Goal: Navigation & Orientation: Find specific page/section

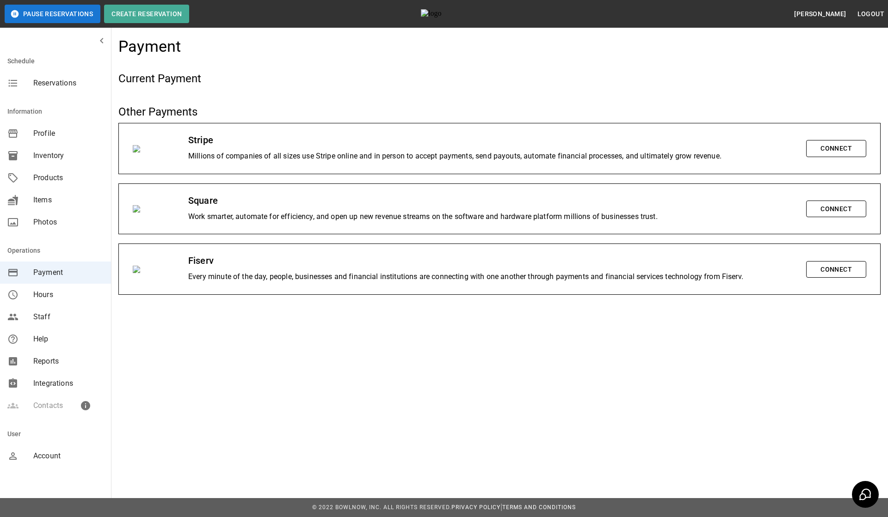
click at [114, 446] on div "Pause Reservations Create Reservation Adewale Azeez Logout Schedule Reservation…" at bounding box center [444, 258] width 888 height 517
click at [68, 452] on span "Account" at bounding box center [68, 456] width 70 height 11
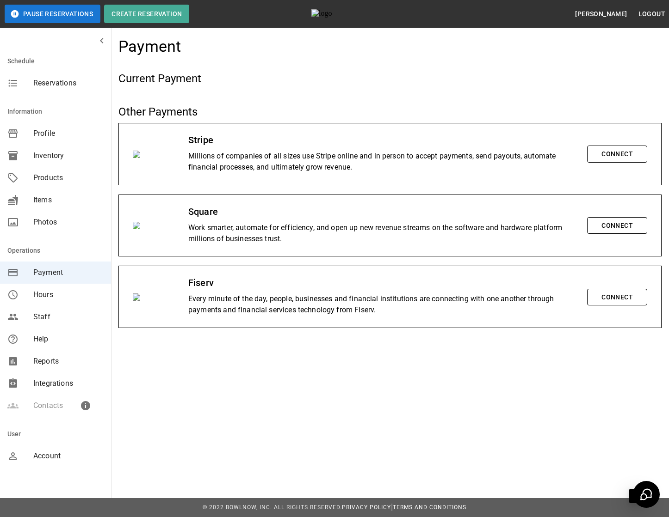
click at [148, 447] on div "Pause Reservations Create Reservation Adewale Azeez Logout Schedule Reservation…" at bounding box center [334, 258] width 669 height 517
click at [53, 455] on span "Account" at bounding box center [68, 456] width 70 height 11
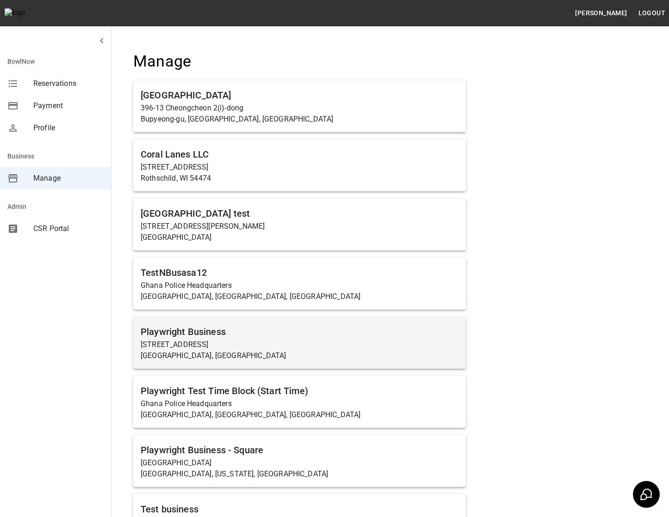
scroll to position [20, 0]
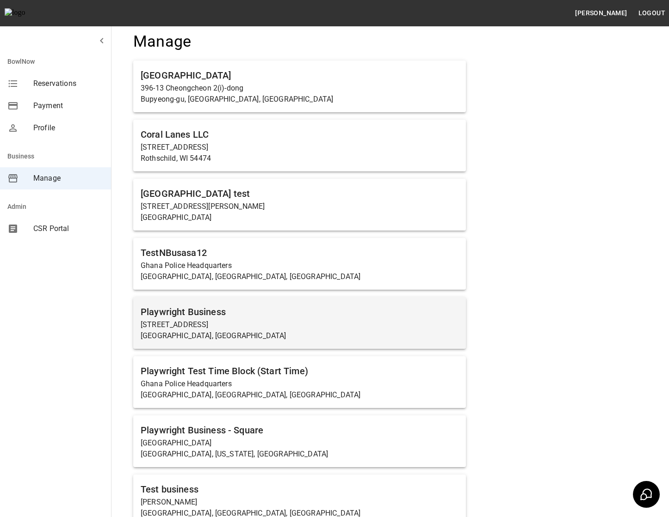
click at [316, 316] on h6 "Playwright Business" at bounding box center [300, 312] width 318 height 15
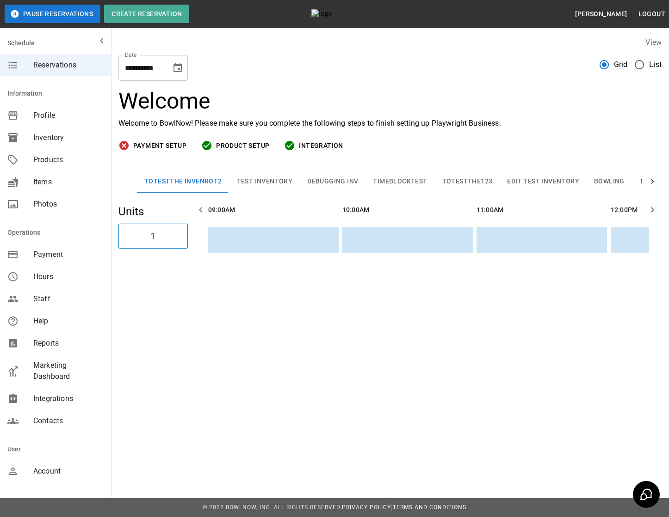
scroll to position [0, 804]
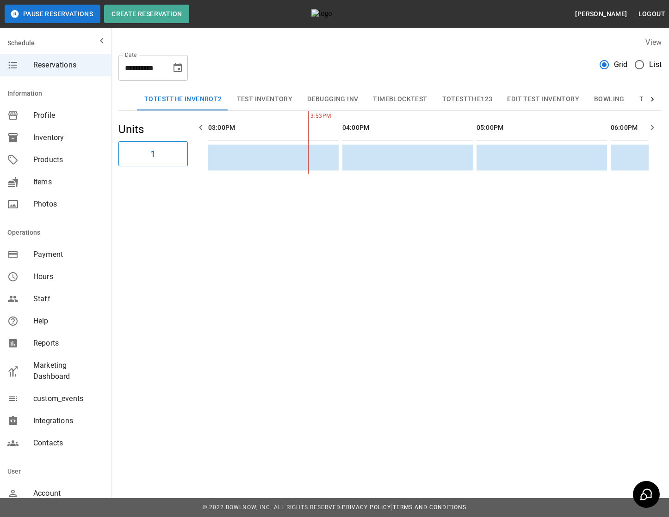
click at [82, 300] on span "Staff" at bounding box center [68, 299] width 70 height 11
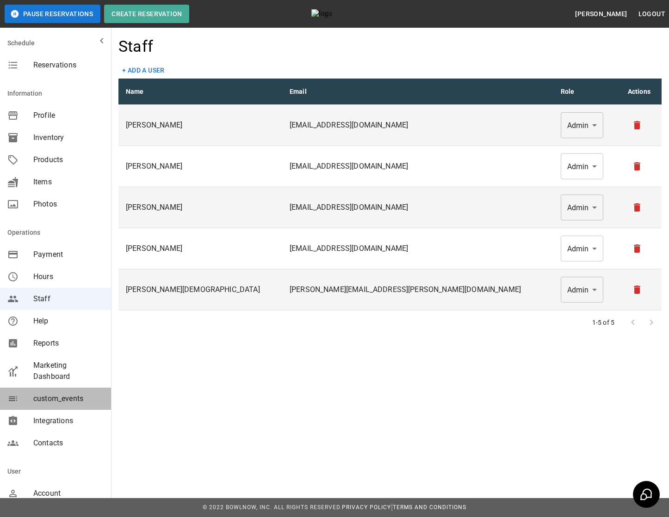
click at [73, 394] on span "custom_events" at bounding box center [68, 398] width 70 height 11
